Goal: Information Seeking & Learning: Learn about a topic

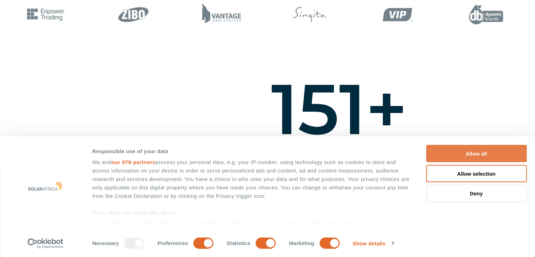
scroll to position [457, 0]
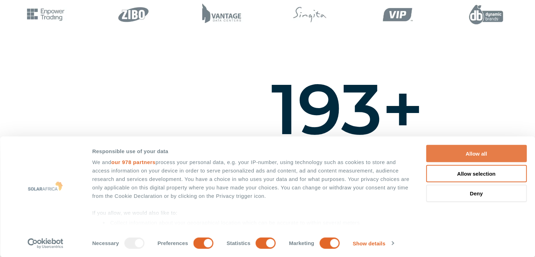
click at [492, 154] on button "Allow all" at bounding box center [476, 153] width 101 height 17
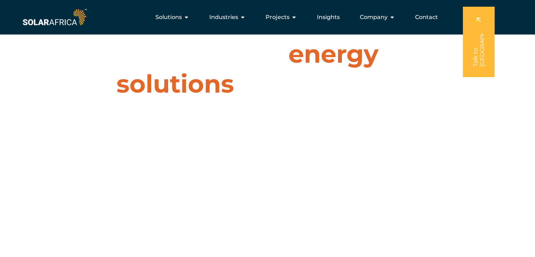
scroll to position [0, 0]
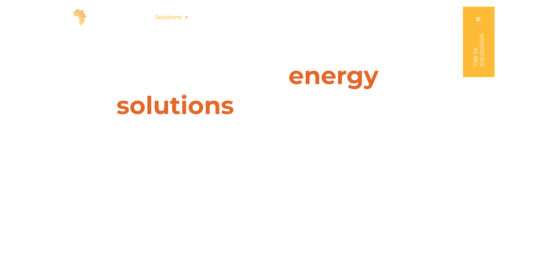
click at [185, 14] on div "Solutions Close Solutions Open Solutions" at bounding box center [172, 17] width 45 height 14
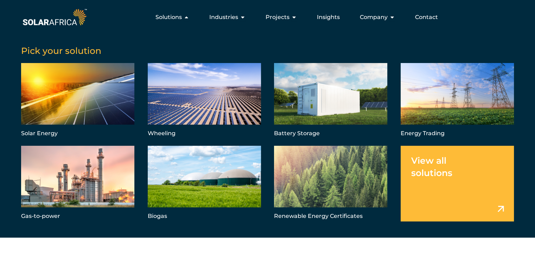
click at [106, 57] on div "Pick your solution Solar Energy Wheeling Battery Storage Energy Trading Gas-to-…" at bounding box center [267, 130] width 535 height 213
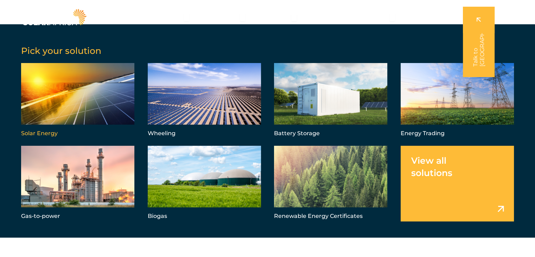
click at [97, 108] on link "Menu" at bounding box center [77, 101] width 113 height 76
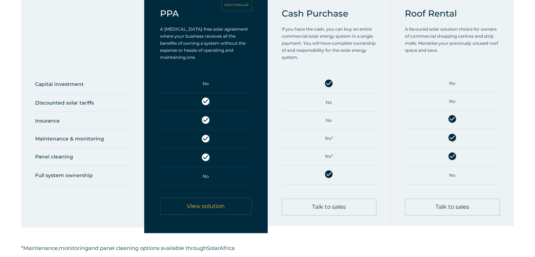
scroll to position [387, 0]
